Goal: Obtain resource: Download file/media

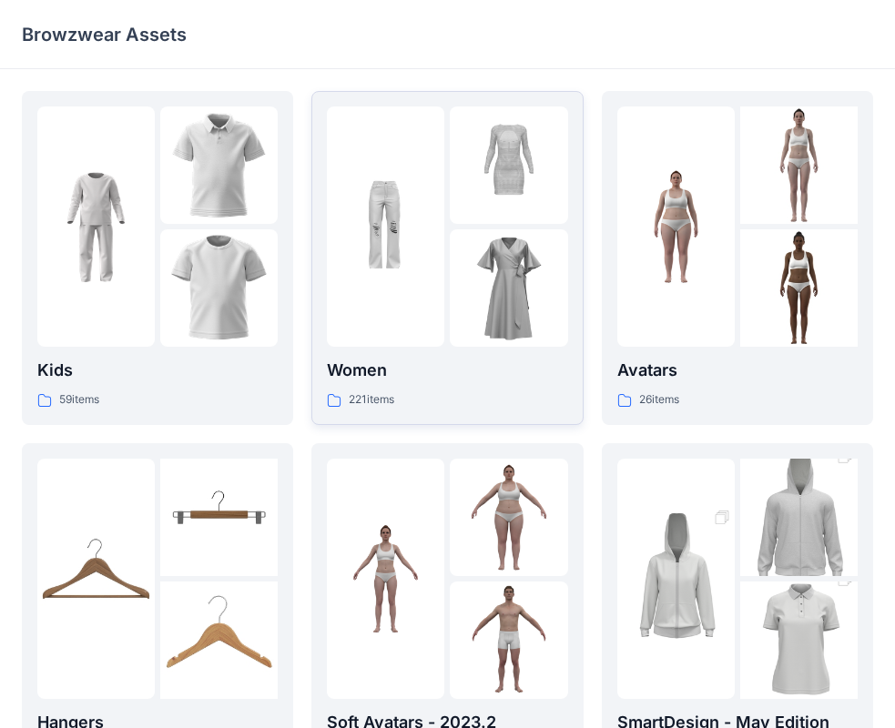
click at [479, 400] on div "221 items" at bounding box center [447, 399] width 240 height 19
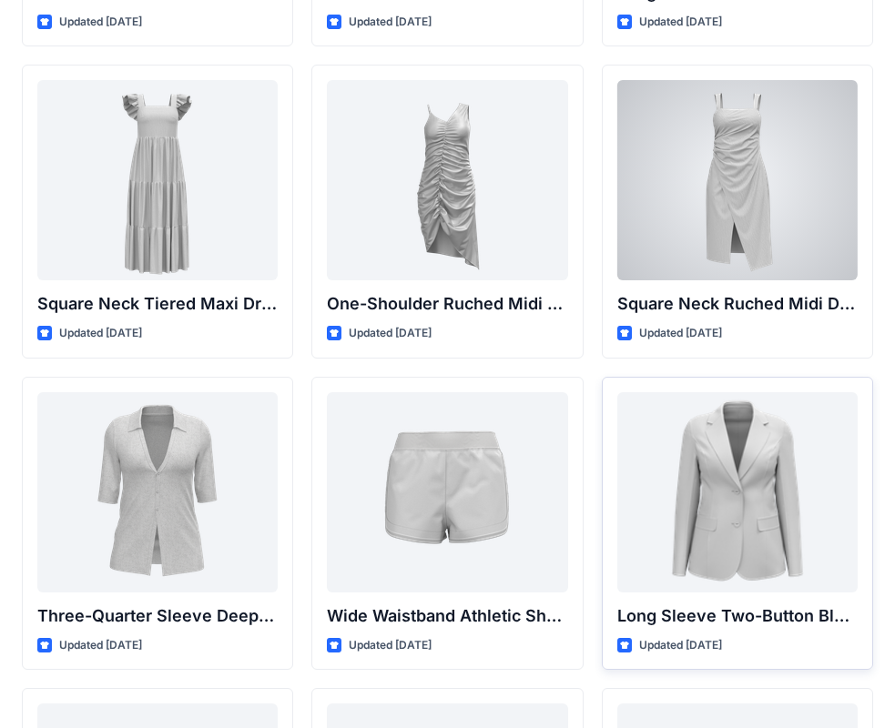
scroll to position [1274, 0]
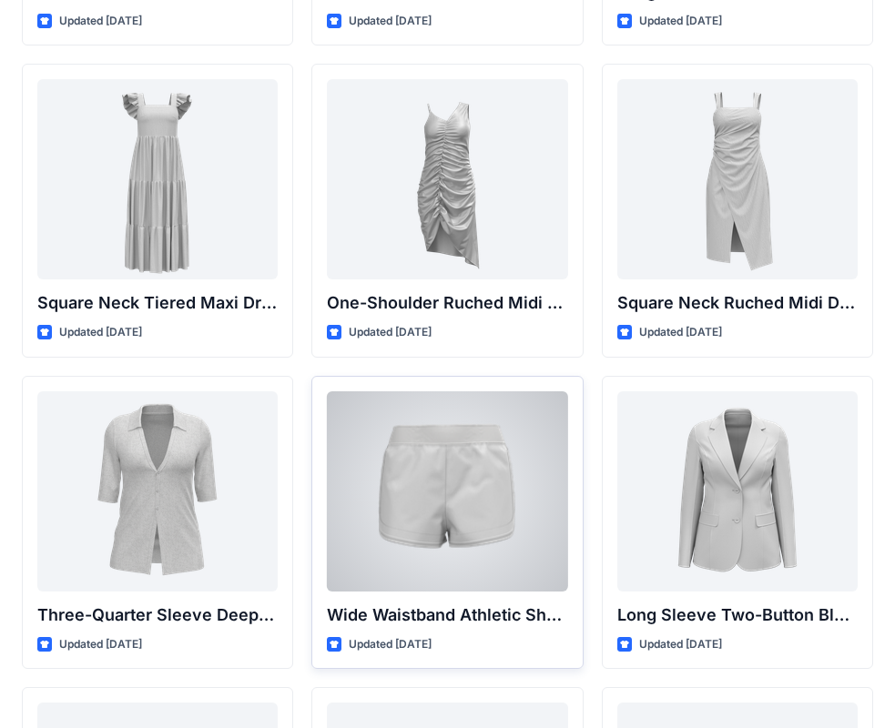
click at [452, 577] on div at bounding box center [447, 491] width 240 height 200
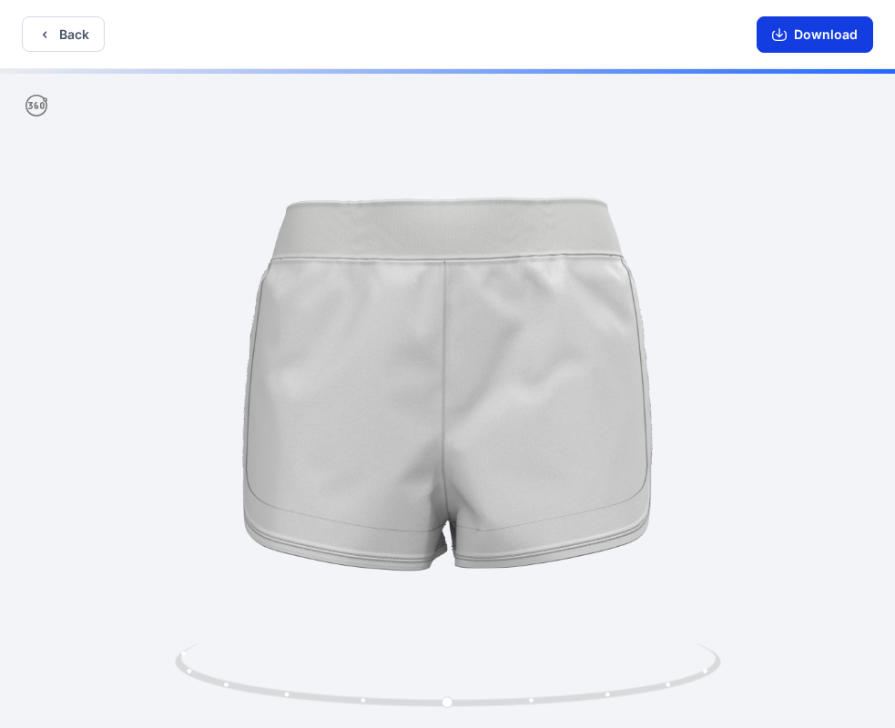
click at [804, 33] on button "Download" at bounding box center [814, 34] width 116 height 36
click at [785, 500] on div at bounding box center [447, 400] width 895 height 663
click at [51, 35] on icon "button" at bounding box center [44, 34] width 15 height 15
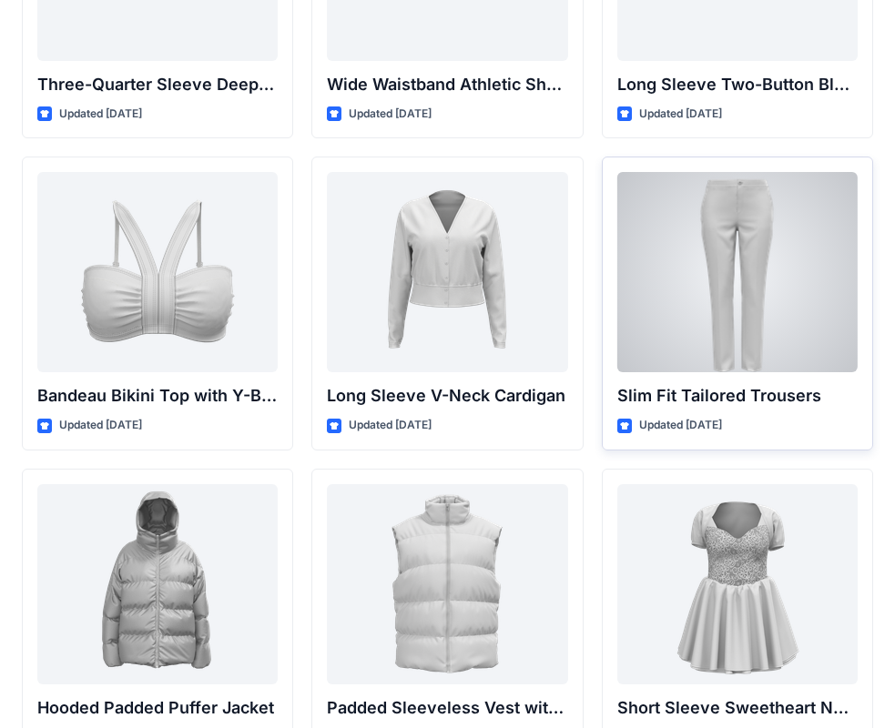
scroll to position [1820, 0]
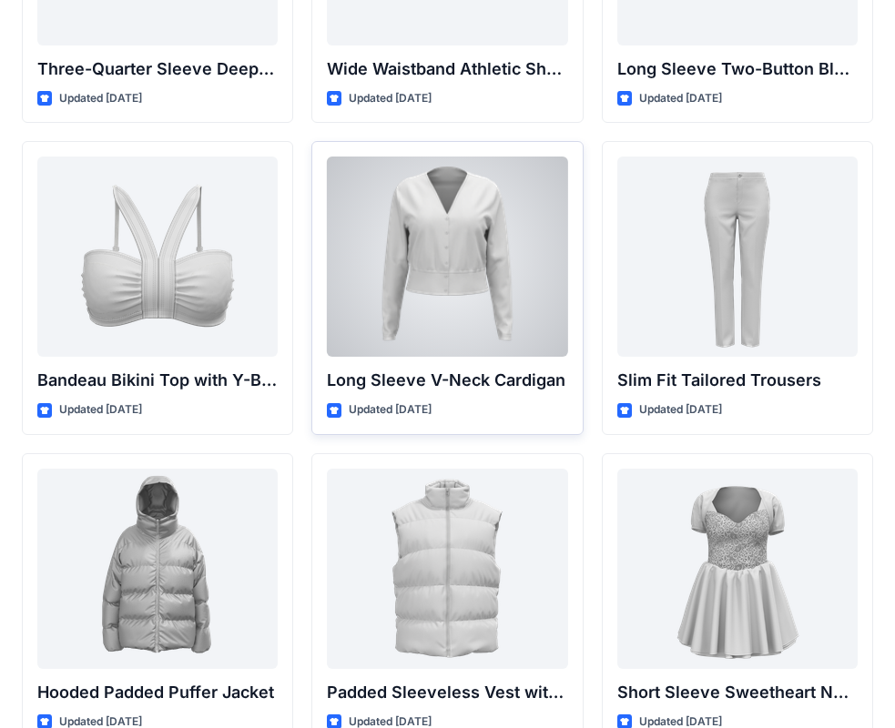
click at [473, 288] on div at bounding box center [447, 257] width 240 height 200
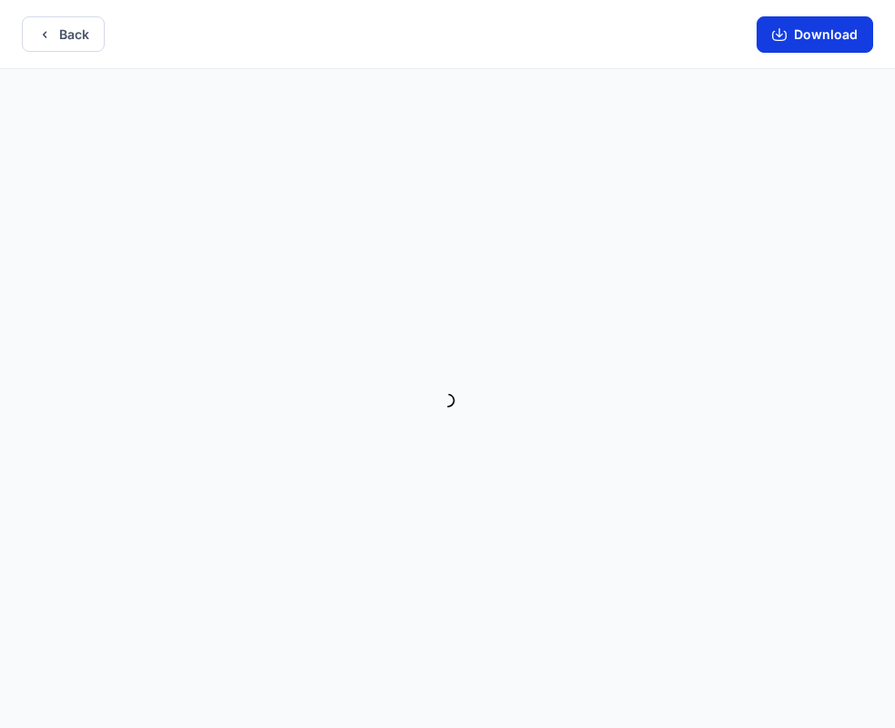
click at [834, 39] on button "Download" at bounding box center [814, 34] width 116 height 36
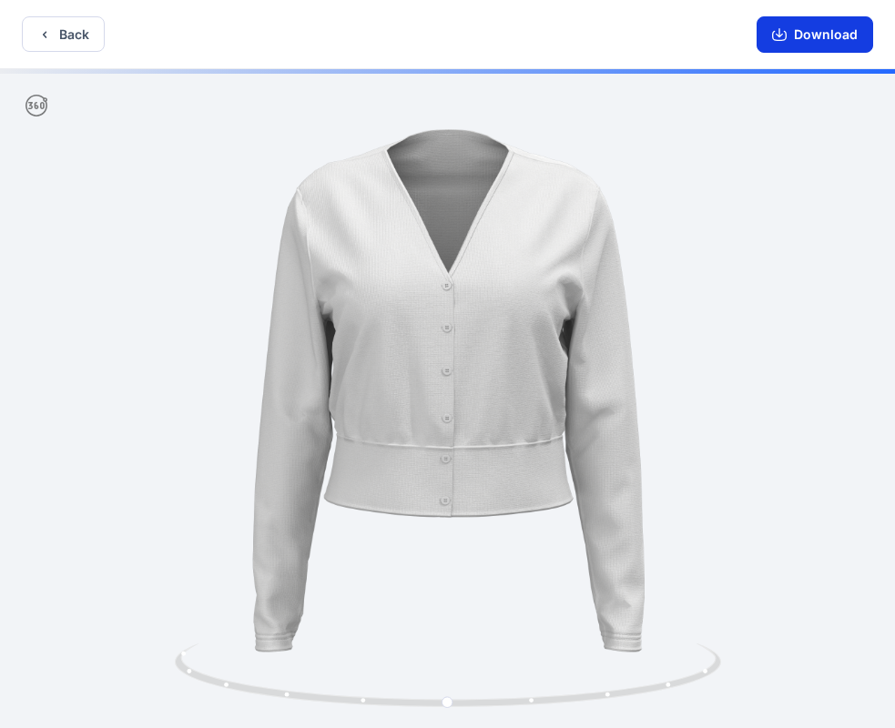
click at [794, 37] on button "Download" at bounding box center [814, 34] width 116 height 36
click at [81, 27] on button "Back" at bounding box center [63, 33] width 83 height 35
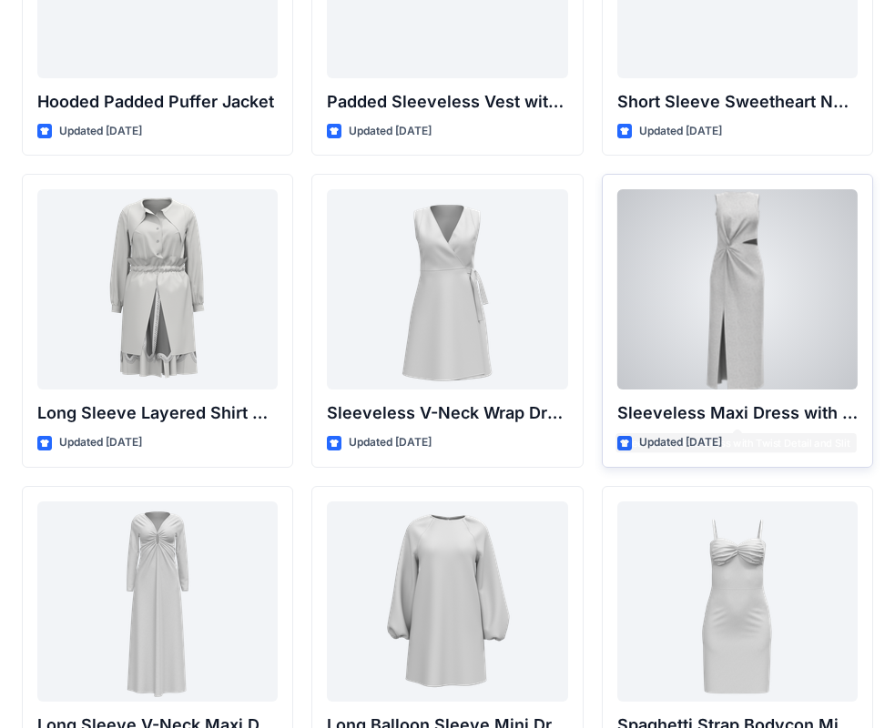
scroll to position [2457, 0]
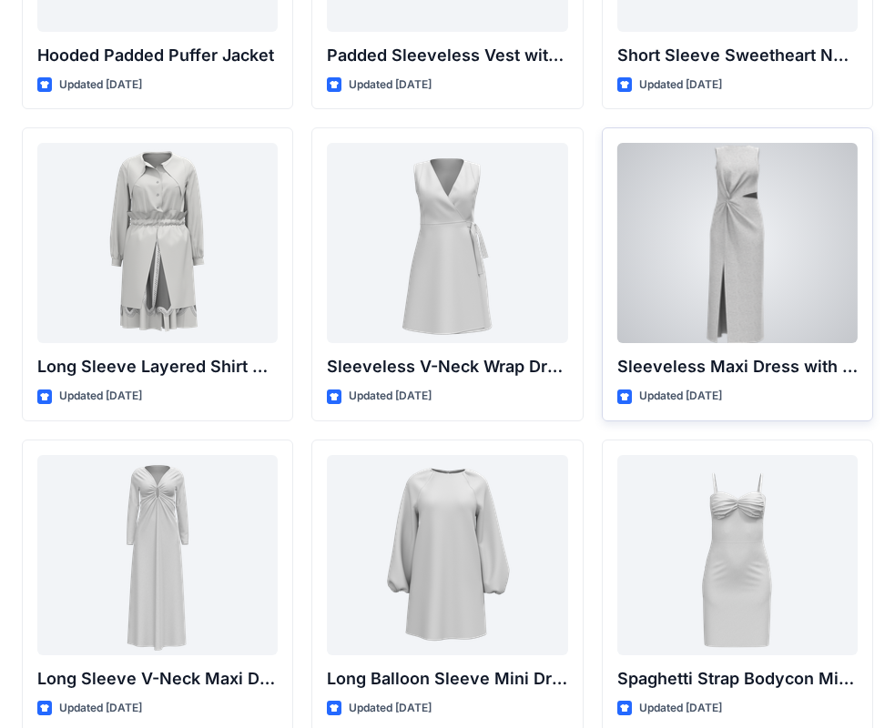
click at [723, 280] on div at bounding box center [737, 243] width 240 height 200
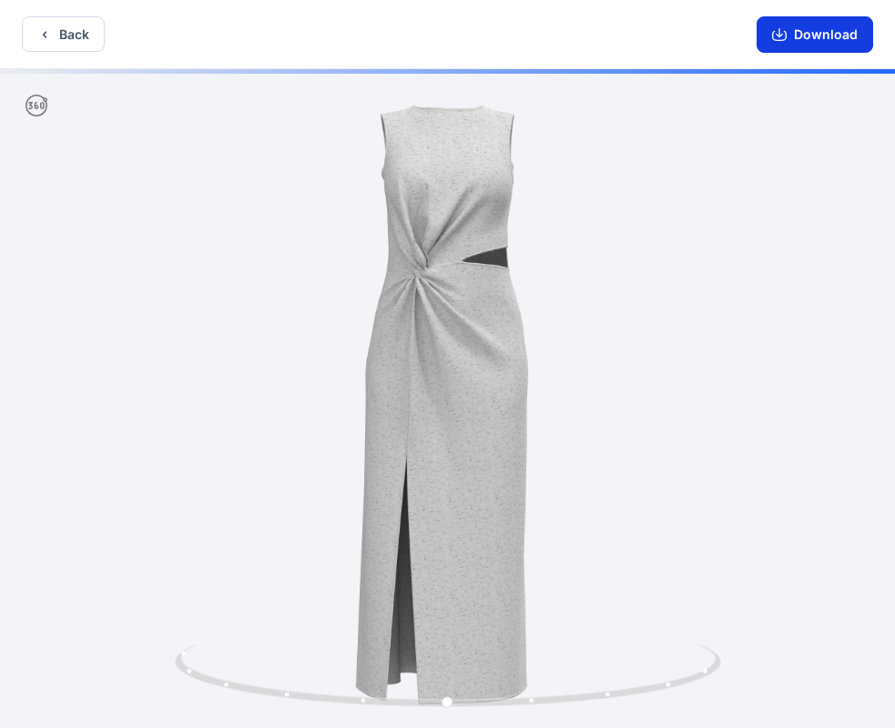
click at [783, 16] on button "Download" at bounding box center [814, 34] width 116 height 36
click at [814, 30] on button "Download" at bounding box center [814, 34] width 116 height 36
click at [77, 25] on button "Back" at bounding box center [63, 33] width 83 height 35
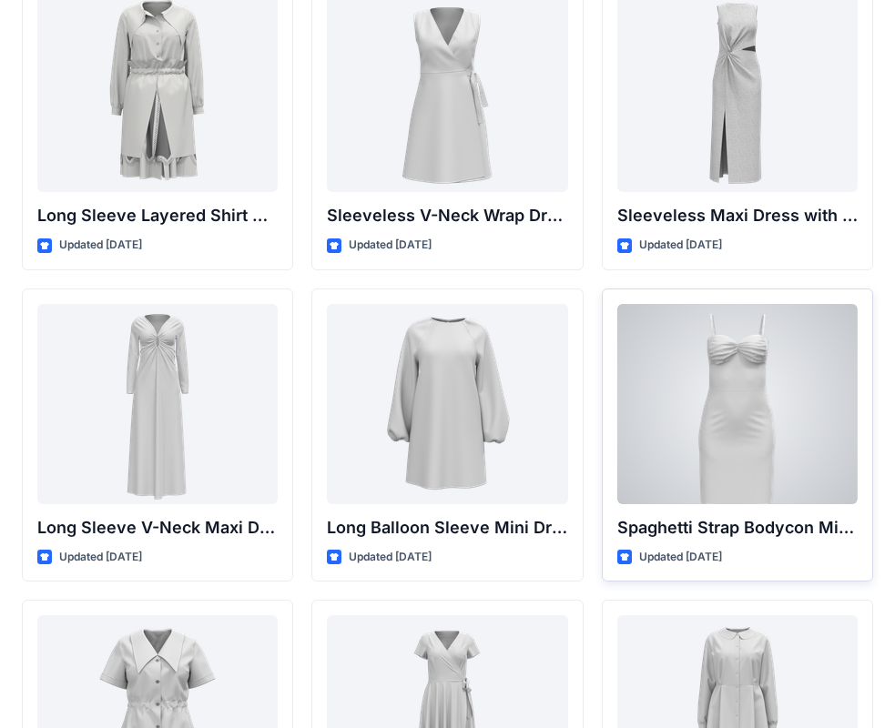
scroll to position [2730, 0]
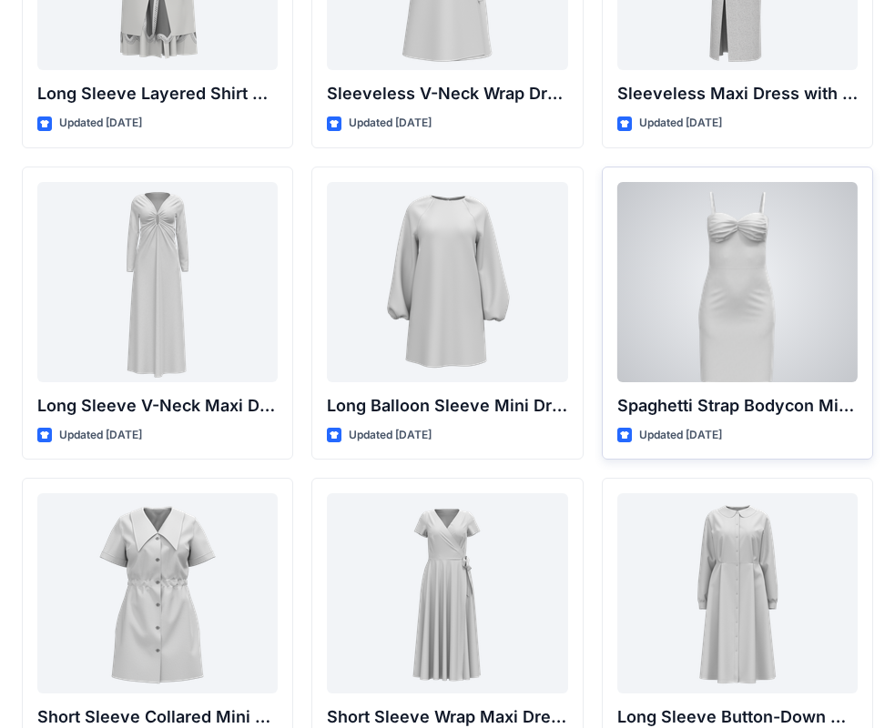
click at [742, 241] on div at bounding box center [737, 282] width 240 height 200
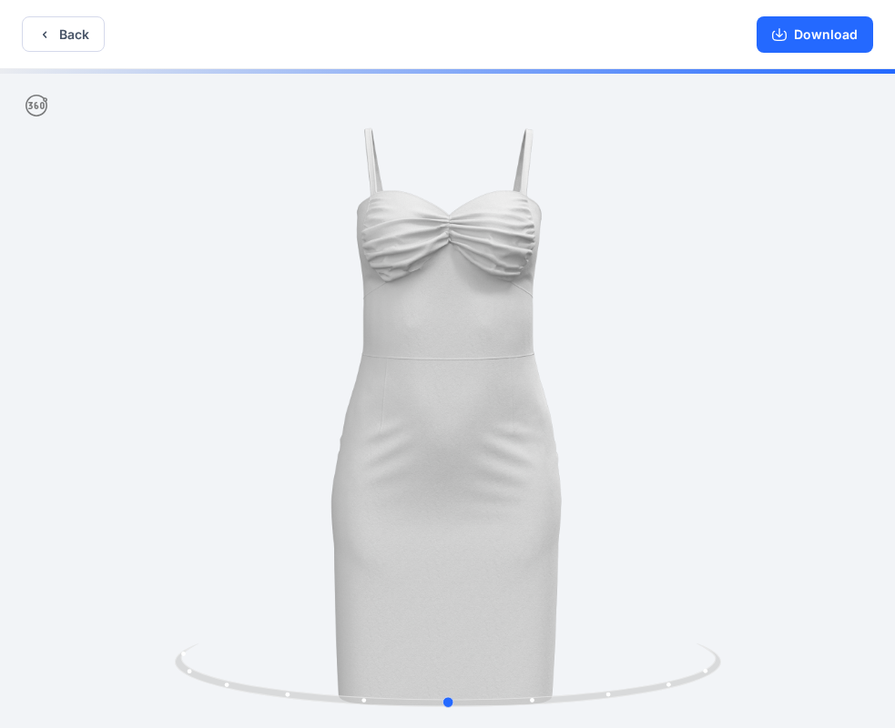
click at [555, 335] on div at bounding box center [447, 400] width 895 height 663
click at [678, 373] on div at bounding box center [447, 400] width 895 height 663
click at [642, 357] on div at bounding box center [447, 400] width 895 height 663
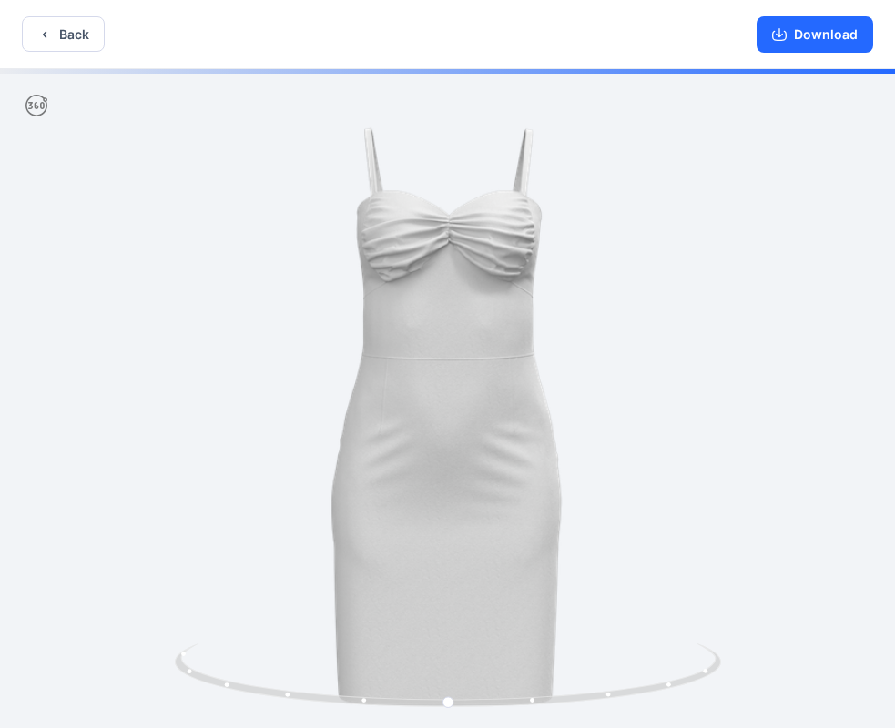
click at [693, 377] on div at bounding box center [447, 400] width 895 height 663
click at [444, 401] on div at bounding box center [447, 400] width 895 height 663
click at [332, 398] on div at bounding box center [447, 400] width 895 height 663
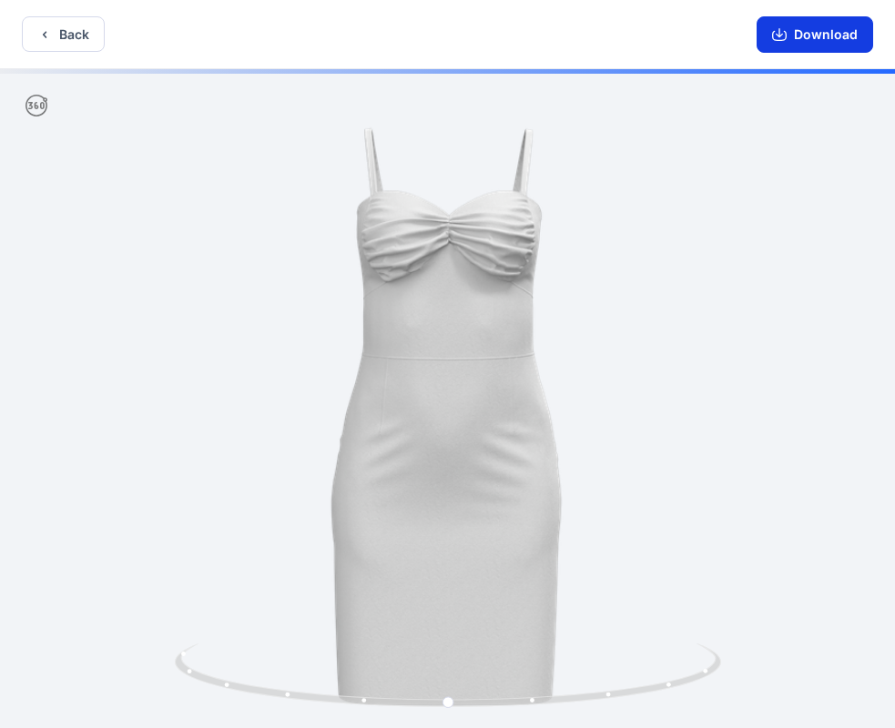
click at [819, 31] on button "Download" at bounding box center [814, 34] width 116 height 36
click at [842, 36] on button "Download" at bounding box center [814, 34] width 116 height 36
click at [36, 26] on button "Back" at bounding box center [63, 33] width 83 height 35
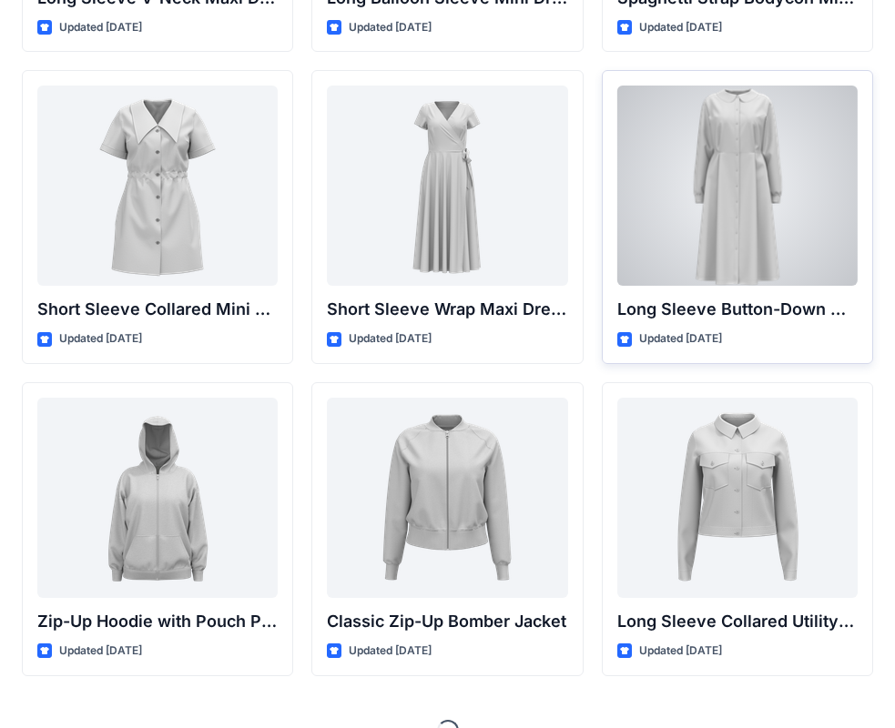
scroll to position [3173, 0]
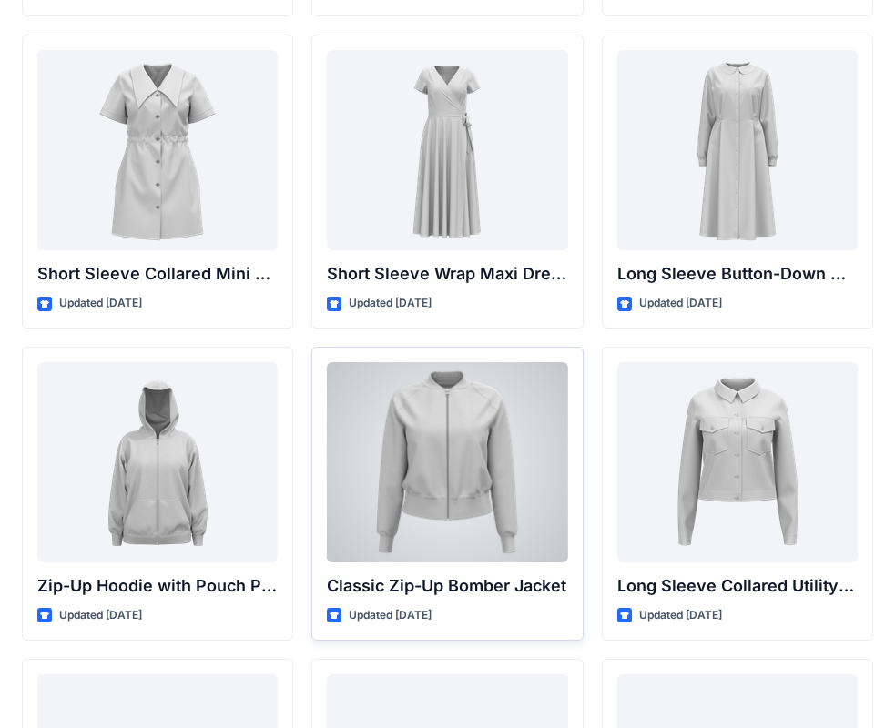
click at [467, 449] on div at bounding box center [447, 462] width 240 height 200
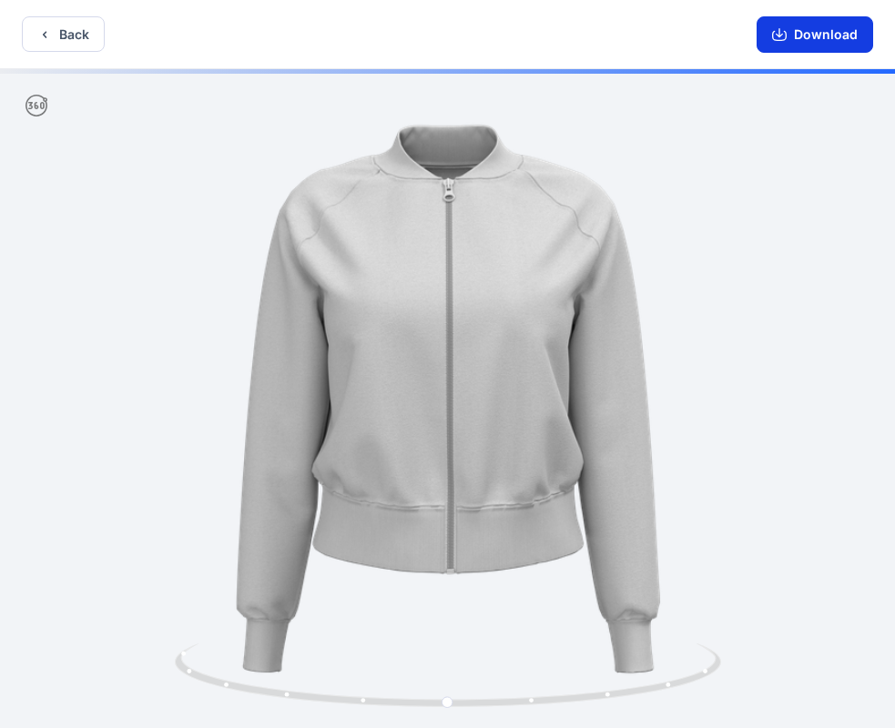
click at [785, 36] on icon "button" at bounding box center [779, 34] width 15 height 15
click at [64, 48] on button "Back" at bounding box center [63, 33] width 83 height 35
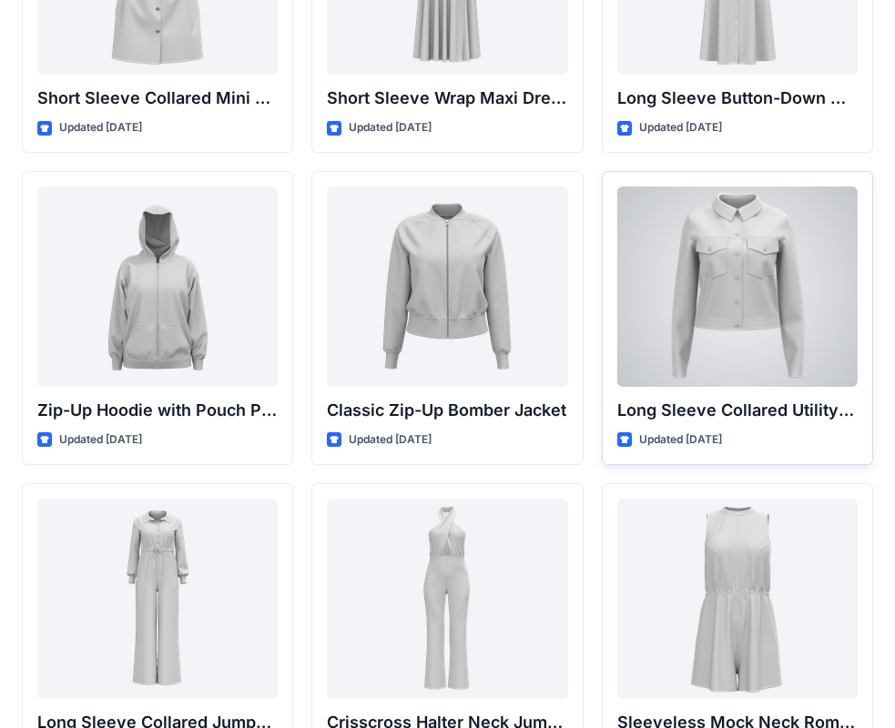
scroll to position [3355, 0]
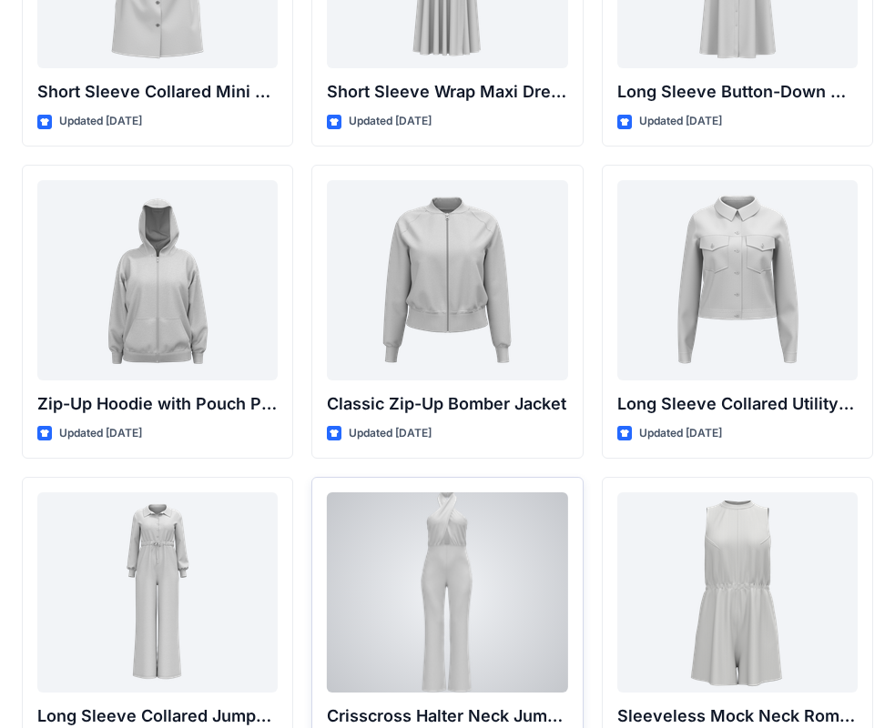
click at [473, 574] on div at bounding box center [447, 592] width 240 height 200
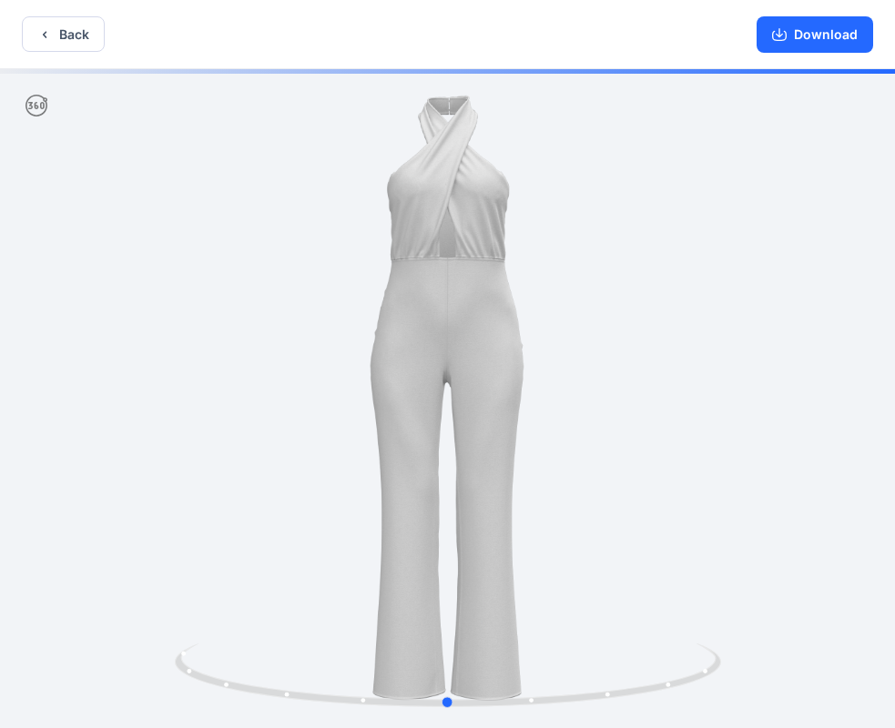
click at [601, 177] on div at bounding box center [447, 400] width 895 height 663
click at [437, 269] on div at bounding box center [447, 400] width 895 height 663
click at [575, 389] on div at bounding box center [447, 400] width 895 height 663
click at [826, 31] on button "Download" at bounding box center [814, 34] width 116 height 36
click at [84, 25] on button "Back" at bounding box center [63, 33] width 83 height 35
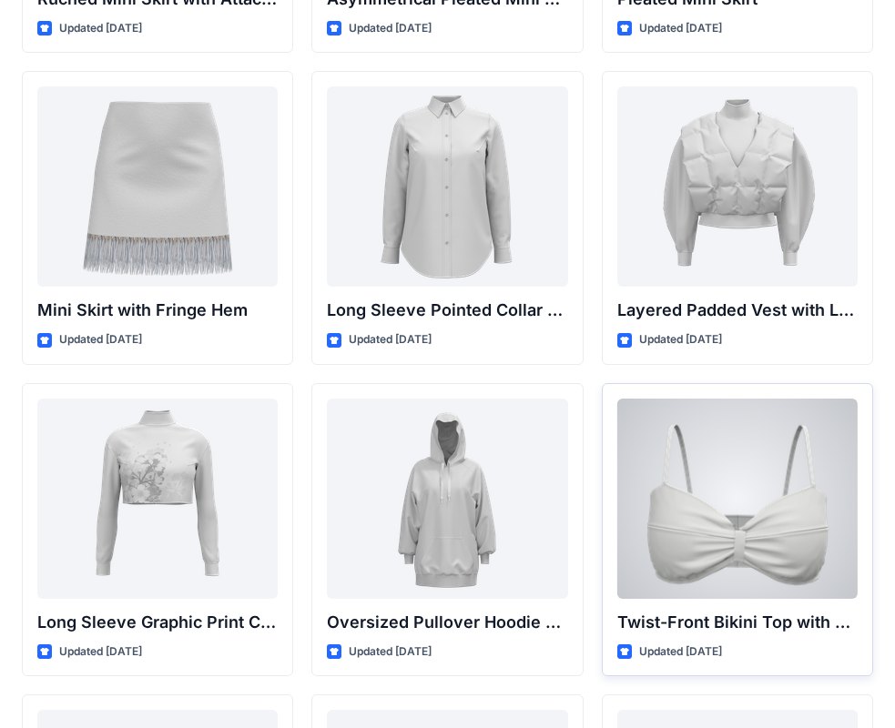
scroll to position [5330, 0]
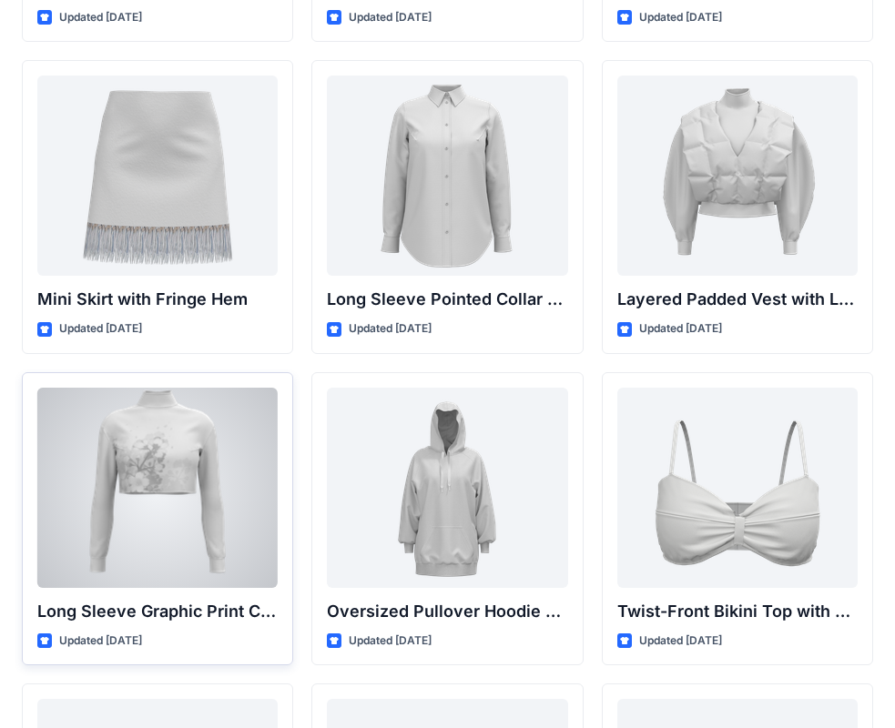
click at [136, 488] on div at bounding box center [157, 488] width 240 height 200
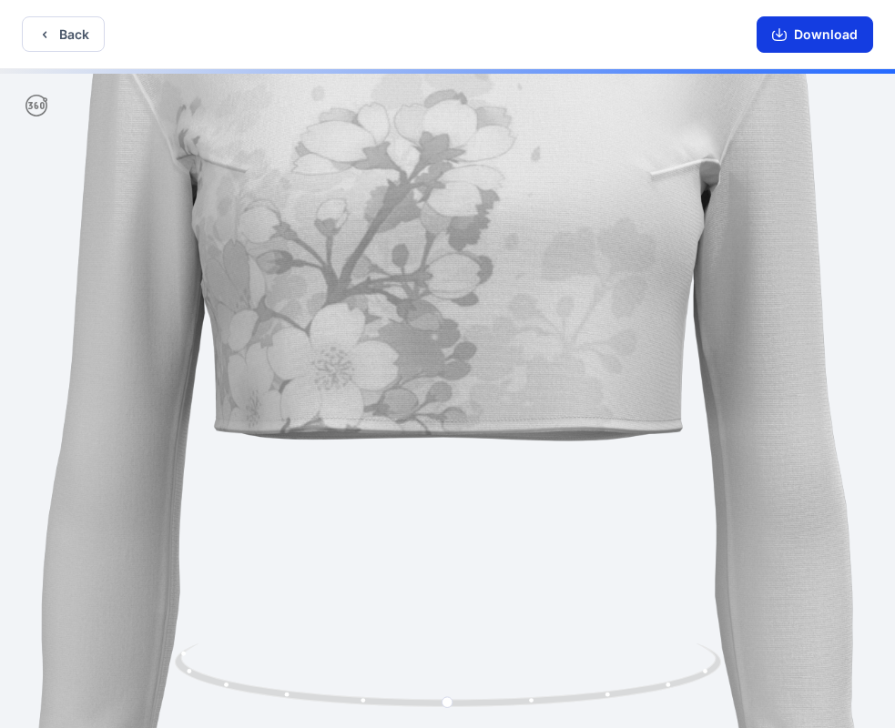
click at [838, 37] on button "Download" at bounding box center [814, 34] width 116 height 36
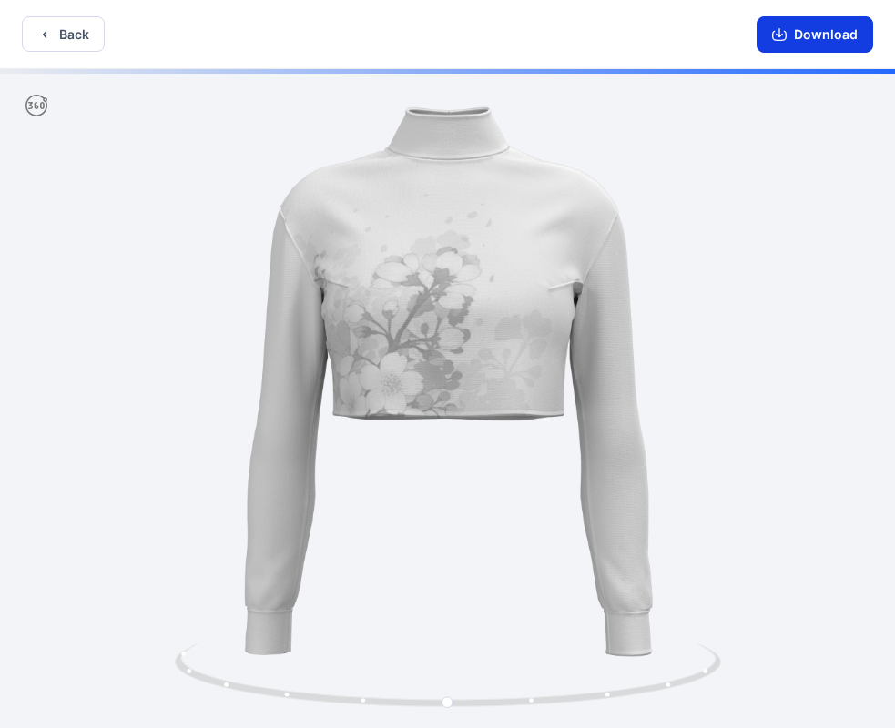
click at [820, 35] on button "Download" at bounding box center [814, 34] width 116 height 36
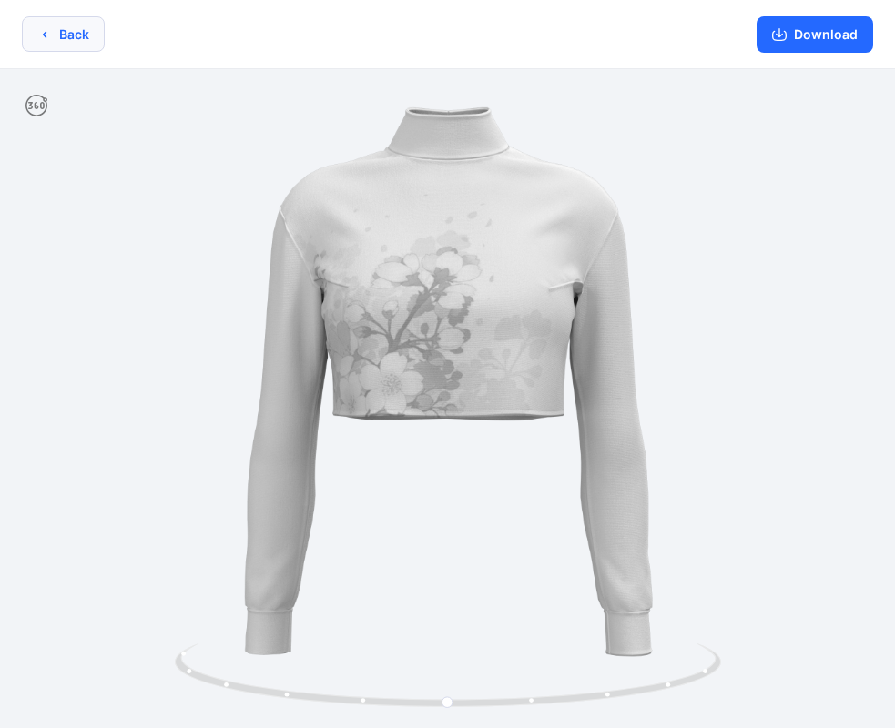
click at [42, 29] on icon "button" at bounding box center [44, 34] width 15 height 15
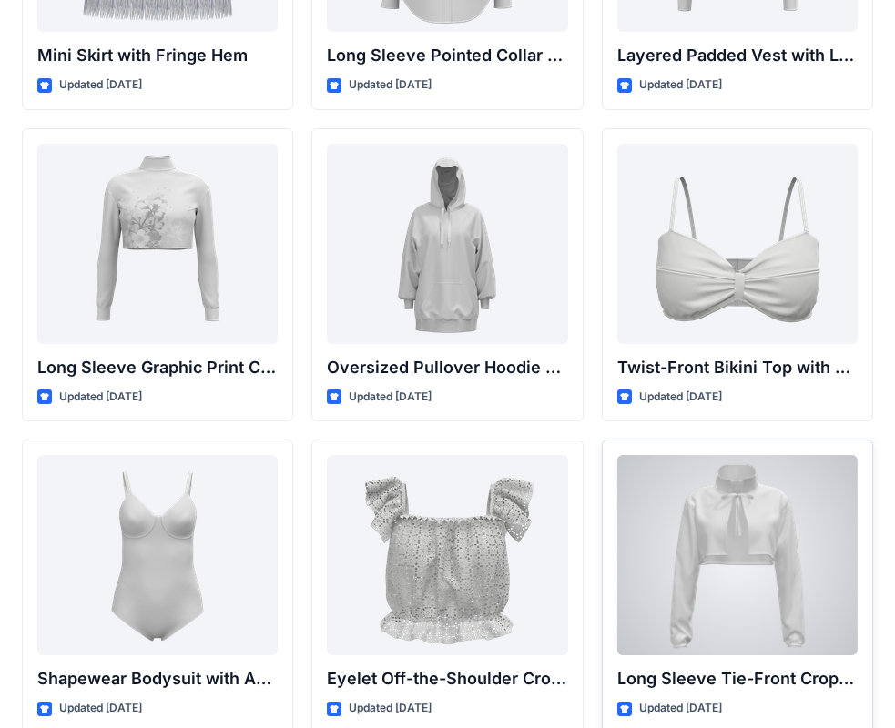
scroll to position [5603, 0]
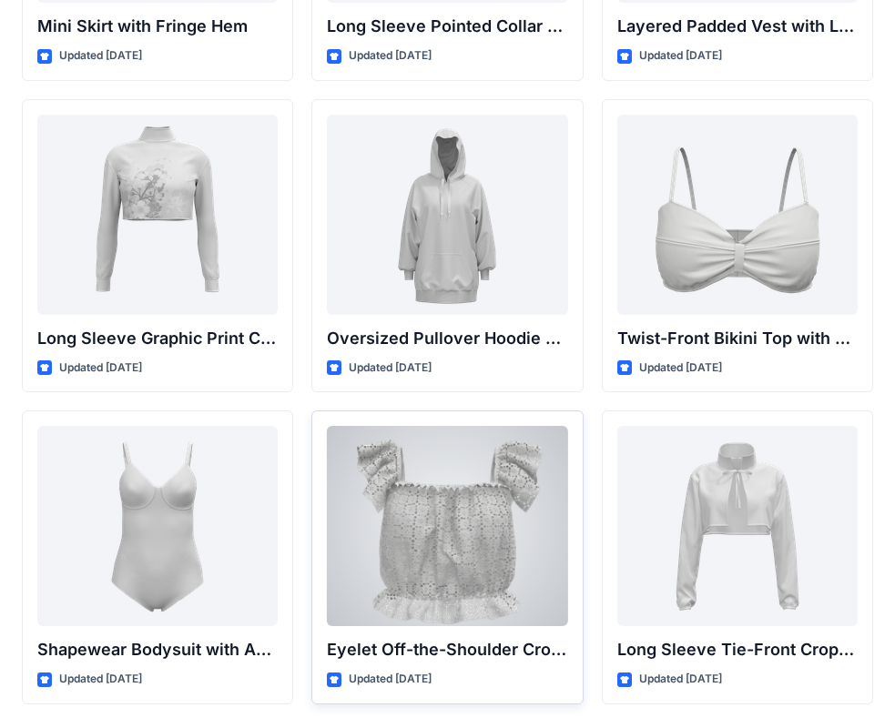
click at [486, 494] on div at bounding box center [447, 526] width 240 height 200
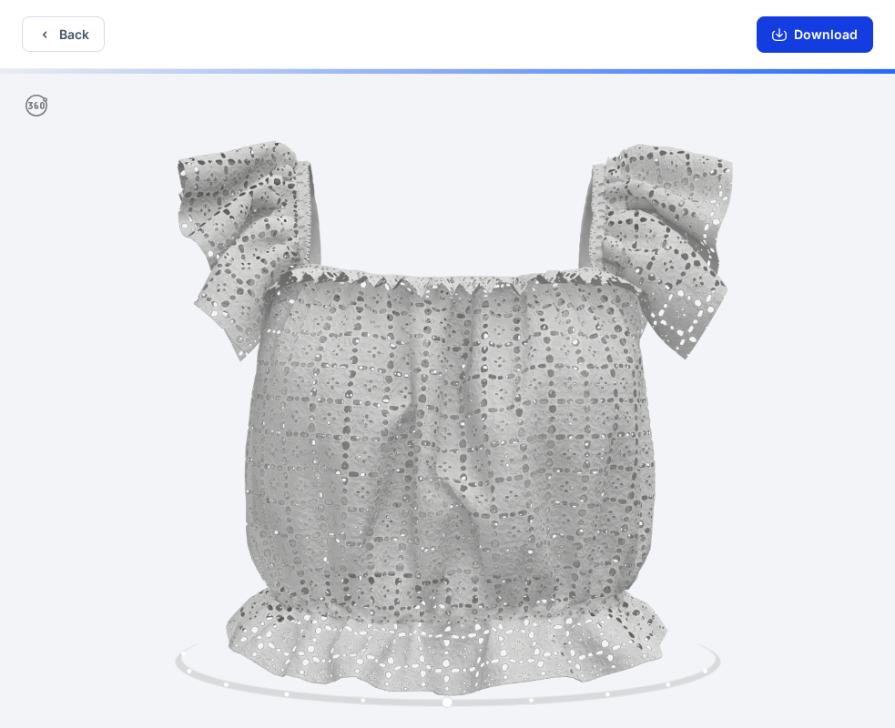
click at [810, 34] on button "Download" at bounding box center [814, 34] width 116 height 36
click at [42, 41] on icon "button" at bounding box center [44, 34] width 15 height 15
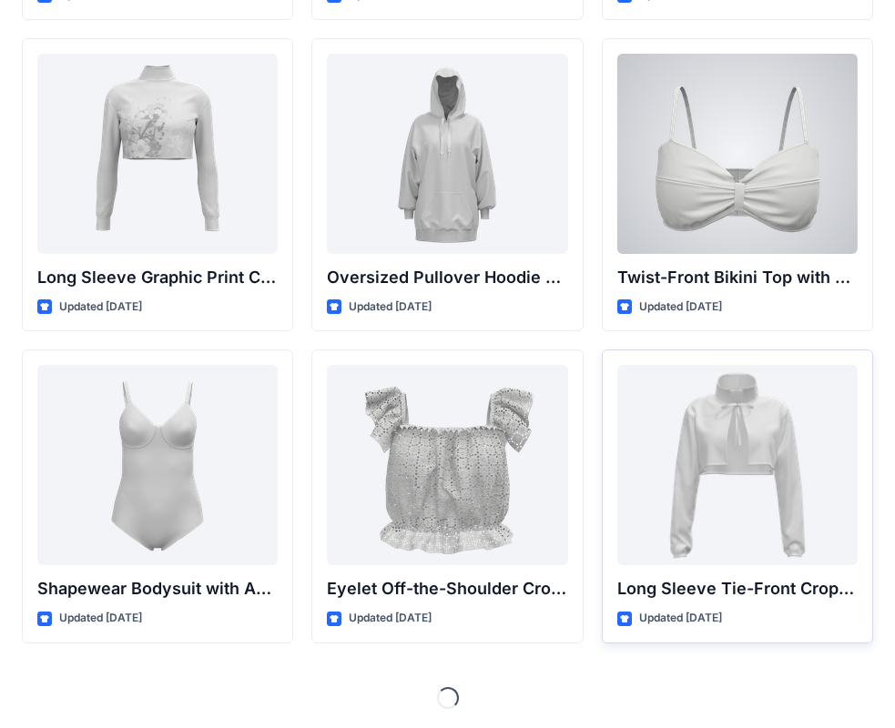
scroll to position [5667, 0]
